Goal: Information Seeking & Learning: Learn about a topic

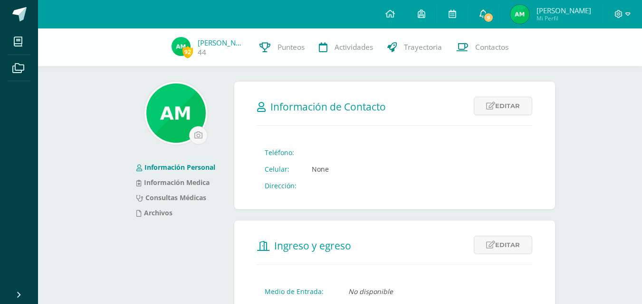
click at [498, 22] on link "9" at bounding box center [483, 14] width 30 height 28
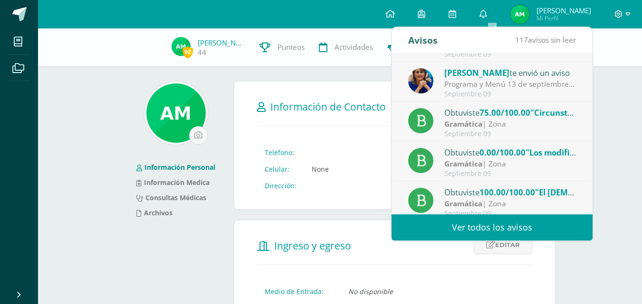
scroll to position [95, 0]
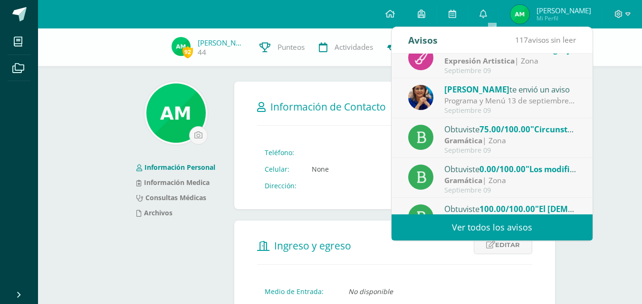
click at [507, 92] on div "[PERSON_NAME] te envió un aviso" at bounding box center [510, 89] width 132 height 12
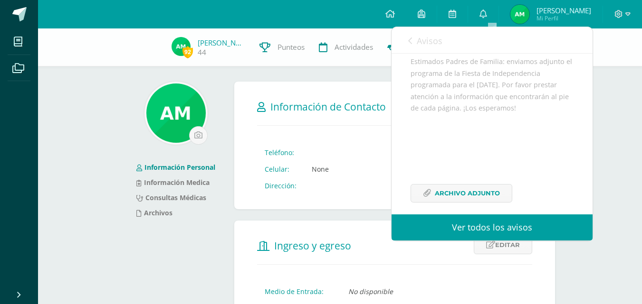
scroll to position [127, 0]
click at [477, 183] on span "Archivo Adjunto" at bounding box center [467, 185] width 65 height 18
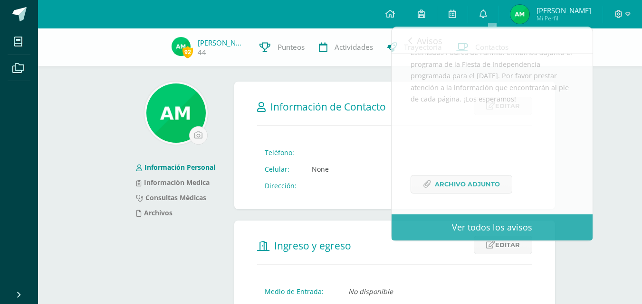
click at [362, 105] on span "Información de Contacto" at bounding box center [327, 106] width 115 height 13
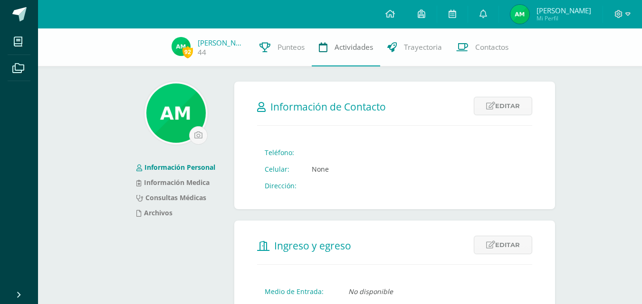
click at [348, 57] on link "Actividades" at bounding box center [346, 47] width 68 height 38
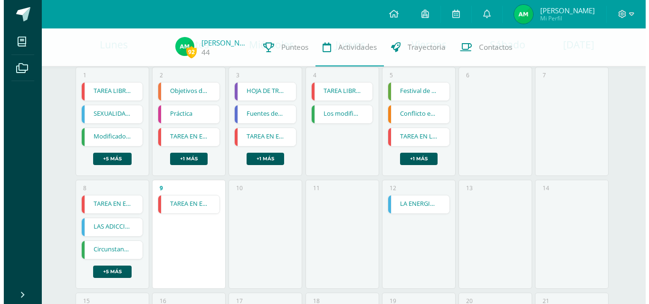
scroll to position [160, 0]
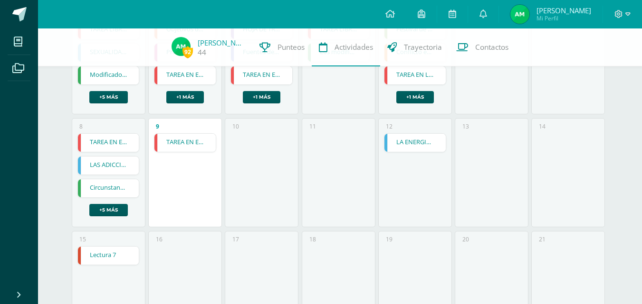
click at [192, 139] on link "TAREA EN EL LIBRO DE TEXTO" at bounding box center [184, 143] width 61 height 18
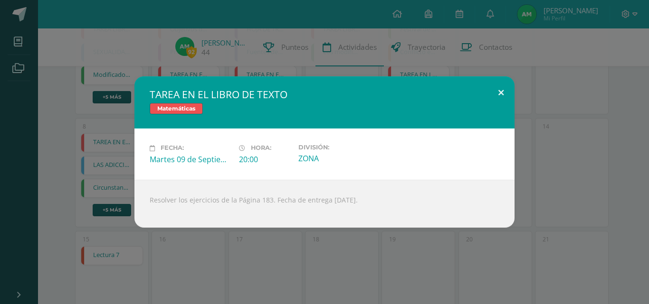
click at [493, 93] on button at bounding box center [500, 92] width 27 height 32
